Goal: Navigation & Orientation: Find specific page/section

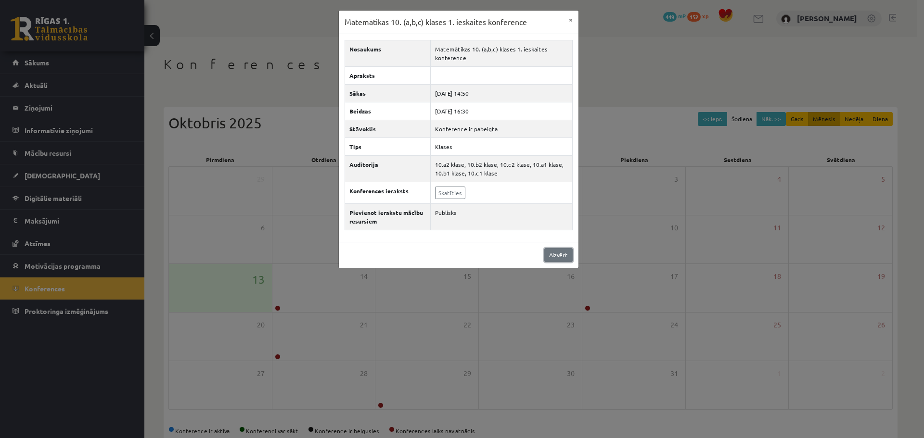
drag, startPoint x: 0, startPoint y: 0, endPoint x: 518, endPoint y: 248, distance: 573.8
click at [563, 258] on link "Aizvērt" at bounding box center [558, 255] width 28 height 14
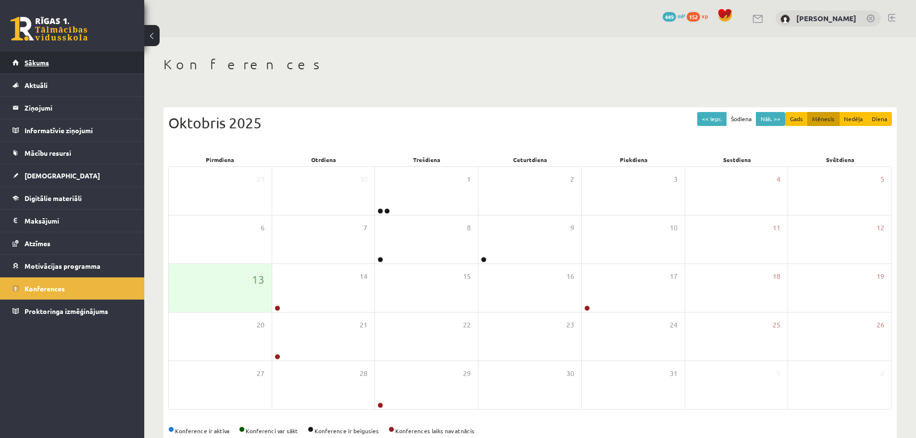
click at [34, 63] on span "Sākums" at bounding box center [37, 62] width 25 height 9
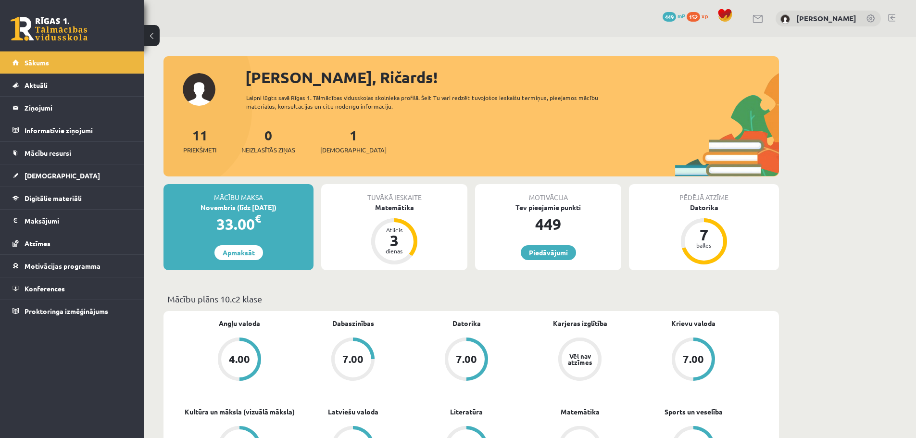
click at [896, 17] on div "0 Dāvanas 449 mP 152 xp Ričards Miezītis" at bounding box center [530, 18] width 772 height 37
click at [894, 17] on link at bounding box center [891, 18] width 7 height 8
